Goal: Task Accomplishment & Management: Manage account settings

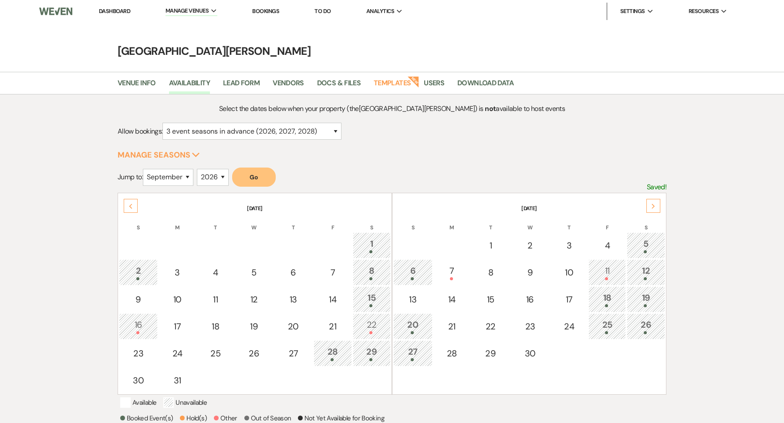
select select "3"
select select "9"
select select "2026"
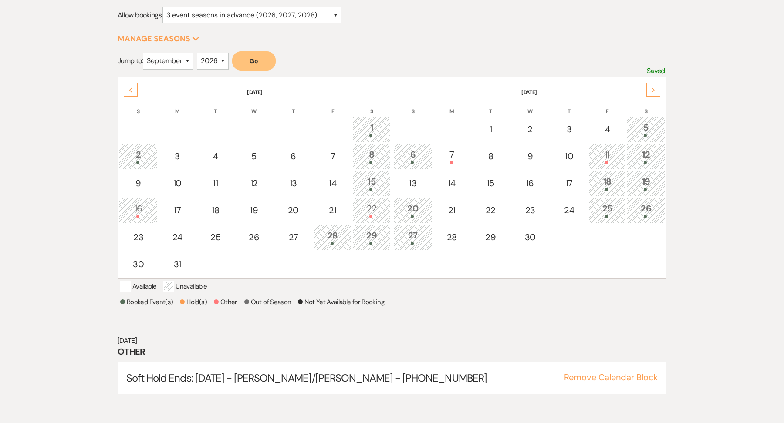
click at [131, 91] on div "Previous" at bounding box center [131, 90] width 14 height 14
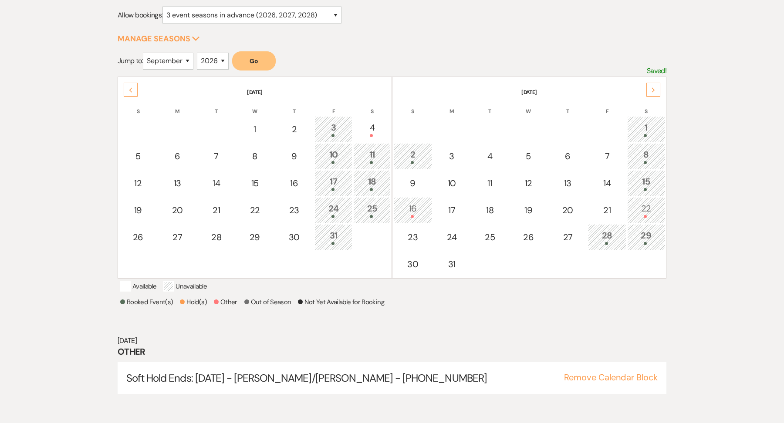
click at [131, 91] on div "Previous" at bounding box center [131, 90] width 14 height 14
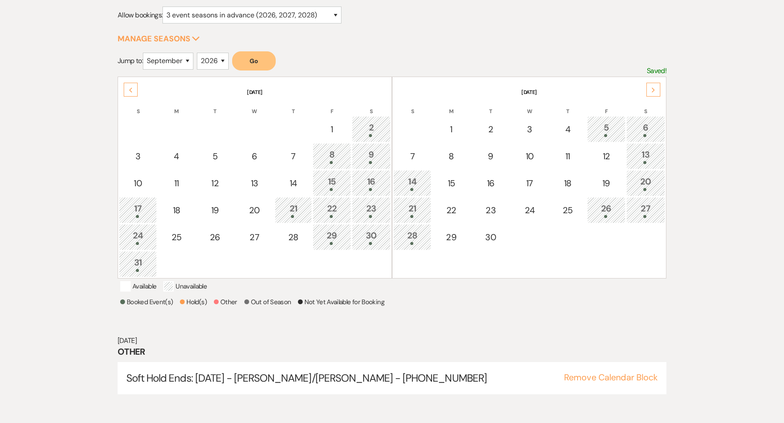
click at [131, 91] on div "Previous" at bounding box center [131, 90] width 14 height 14
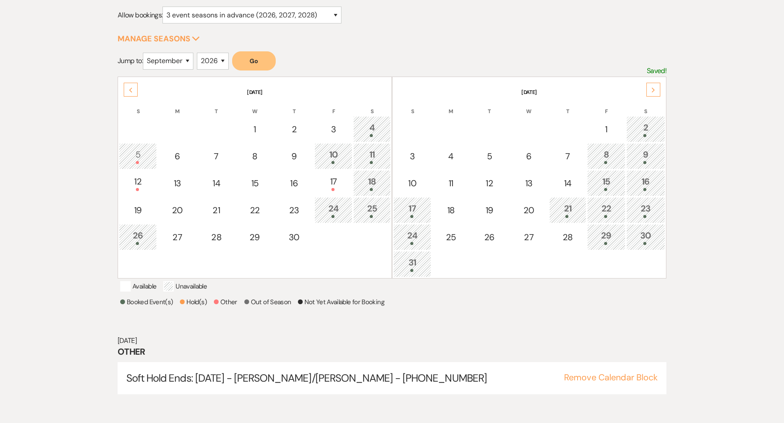
click at [131, 91] on div "Previous" at bounding box center [131, 90] width 14 height 14
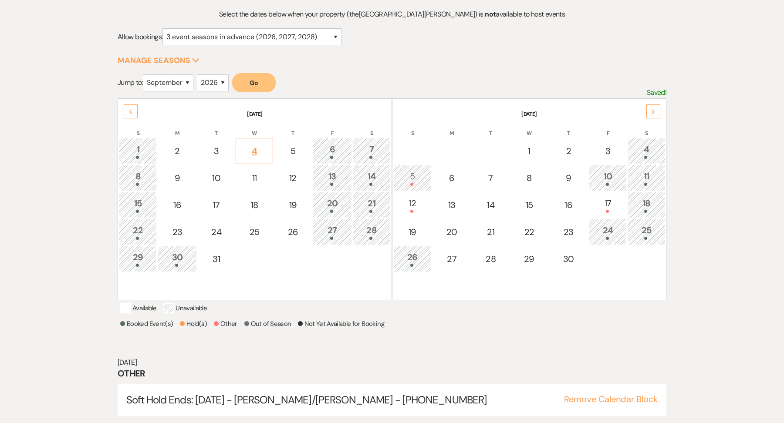
scroll to position [88, 0]
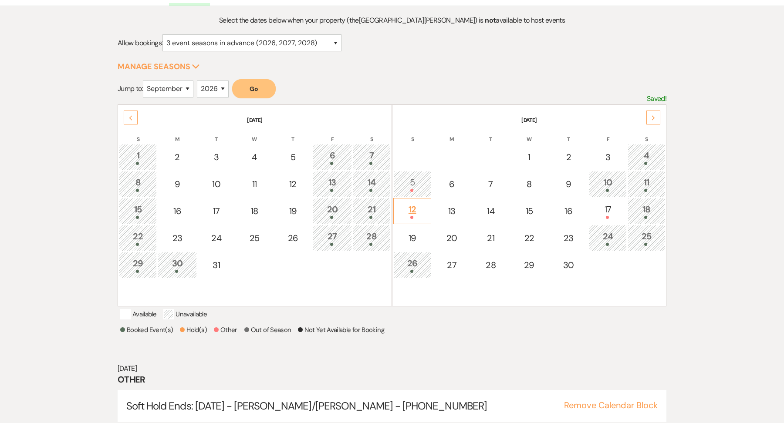
click at [418, 203] on div "12" at bounding box center [412, 211] width 28 height 16
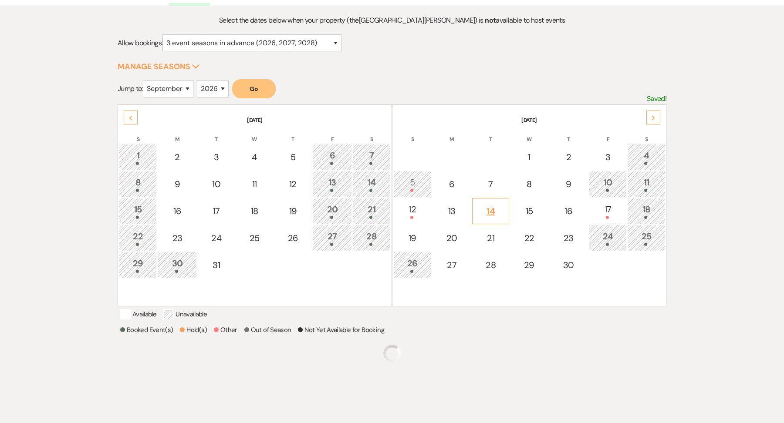
scroll to position [116, 0]
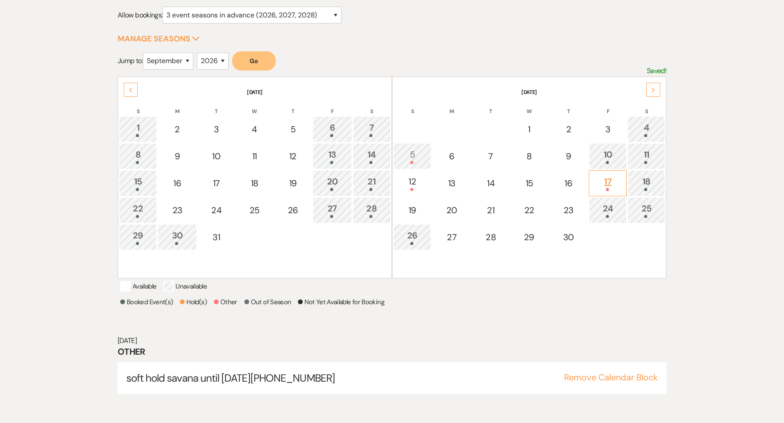
click at [601, 175] on div "17" at bounding box center [607, 183] width 28 height 16
click at [420, 156] on div "5" at bounding box center [412, 156] width 28 height 16
click at [129, 79] on th "[DATE]" at bounding box center [255, 87] width 272 height 18
click at [131, 84] on div "Previous" at bounding box center [131, 90] width 14 height 14
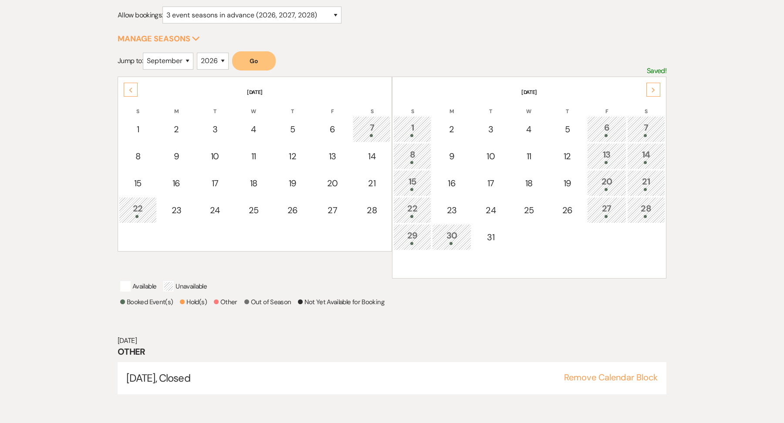
click at [650, 89] on div "Next" at bounding box center [653, 90] width 14 height 14
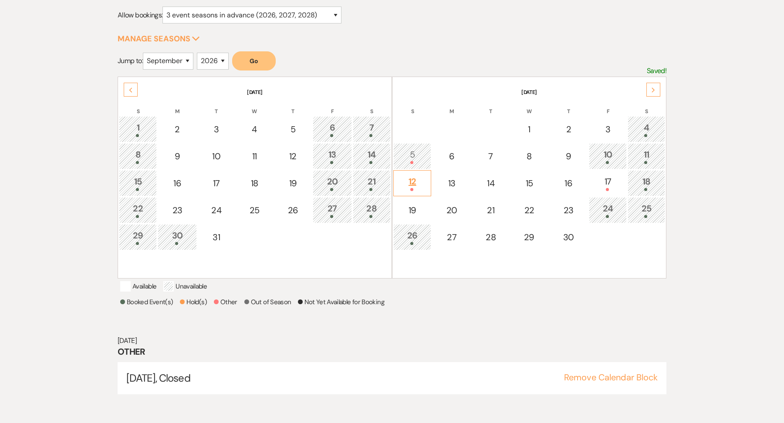
click at [414, 188] on div at bounding box center [412, 189] width 28 height 3
click at [623, 184] on td "17" at bounding box center [608, 183] width 38 height 26
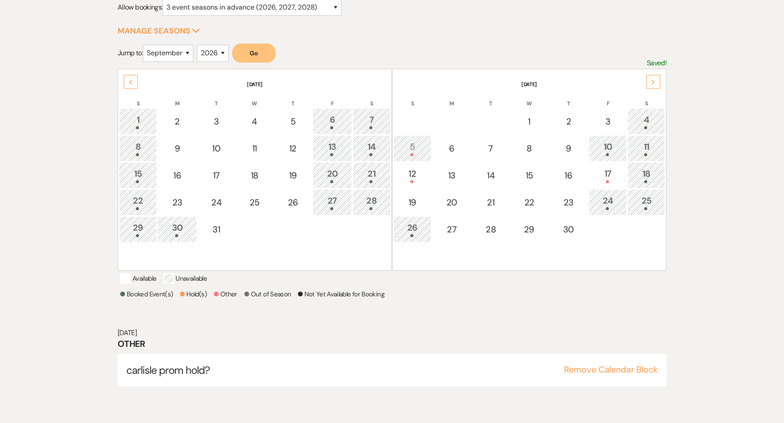
scroll to position [123, 0]
click at [655, 81] on icon "Next" at bounding box center [653, 83] width 4 height 5
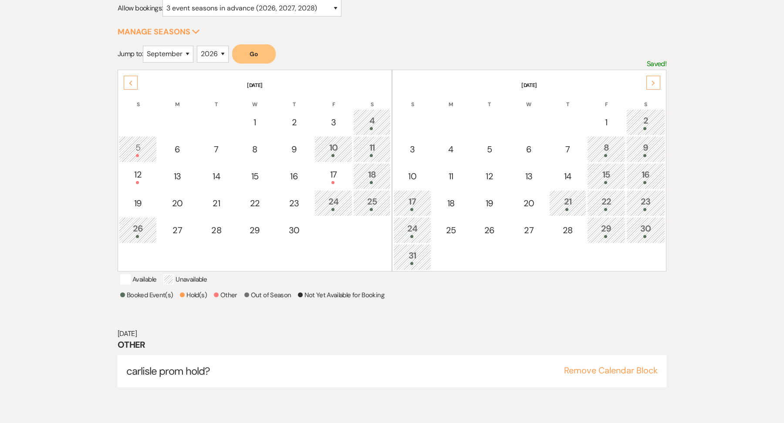
click at [131, 85] on div "Previous" at bounding box center [131, 83] width 14 height 14
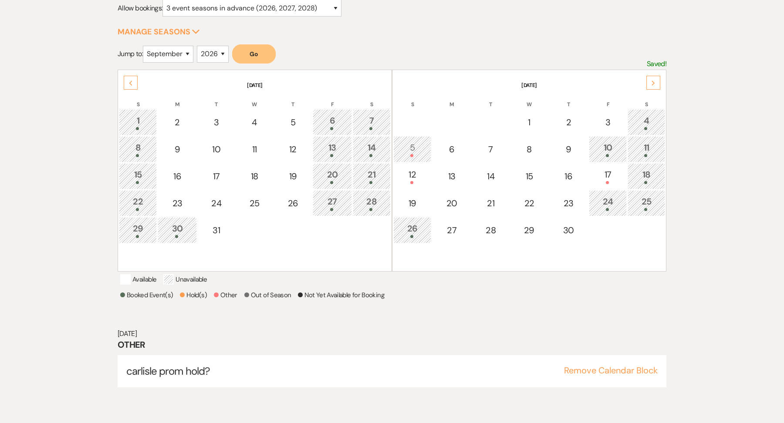
click at [131, 84] on div "Previous" at bounding box center [131, 83] width 14 height 14
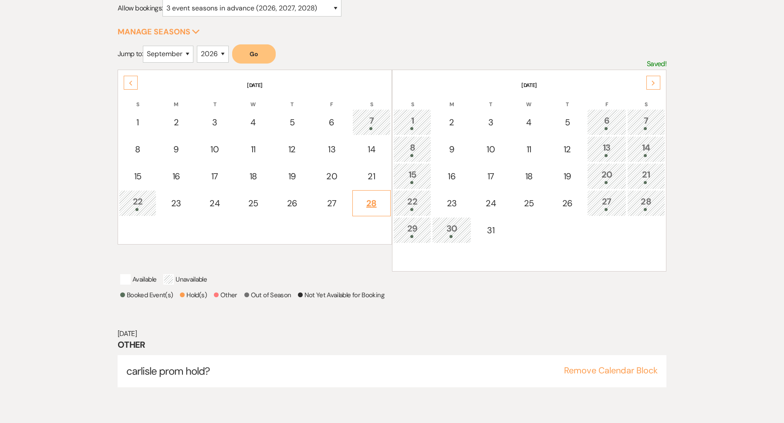
click at [357, 205] on div "28" at bounding box center [371, 203] width 29 height 13
select select "other"
select select "false"
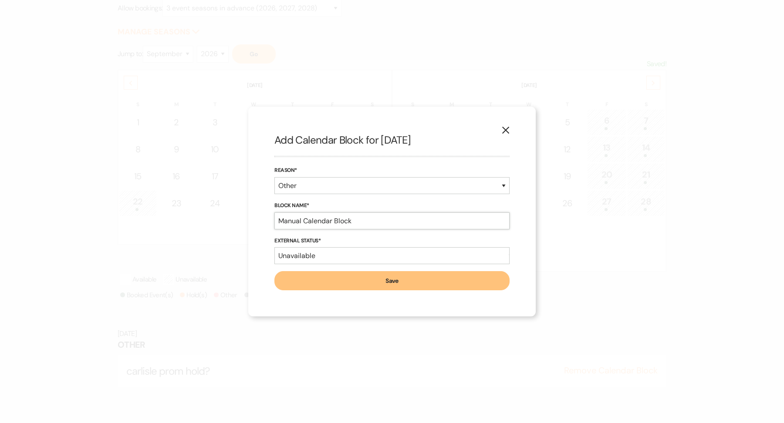
drag, startPoint x: 357, startPoint y: 225, endPoint x: 284, endPoint y: 215, distance: 73.5
click at [281, 213] on input "Manual Calendar Block" at bounding box center [391, 220] width 235 height 17
type input "Soft Hold Ends: [DATE] - [PERSON_NAME]/[GEOGRAPHIC_DATA] - [PHONE_NUMBER]"
click at [386, 285] on button "Save" at bounding box center [391, 280] width 235 height 19
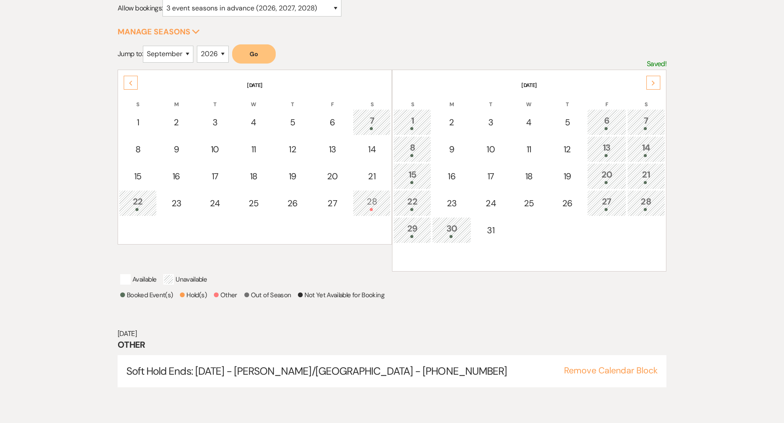
scroll to position [116, 0]
